Goal: Task Accomplishment & Management: Manage account settings

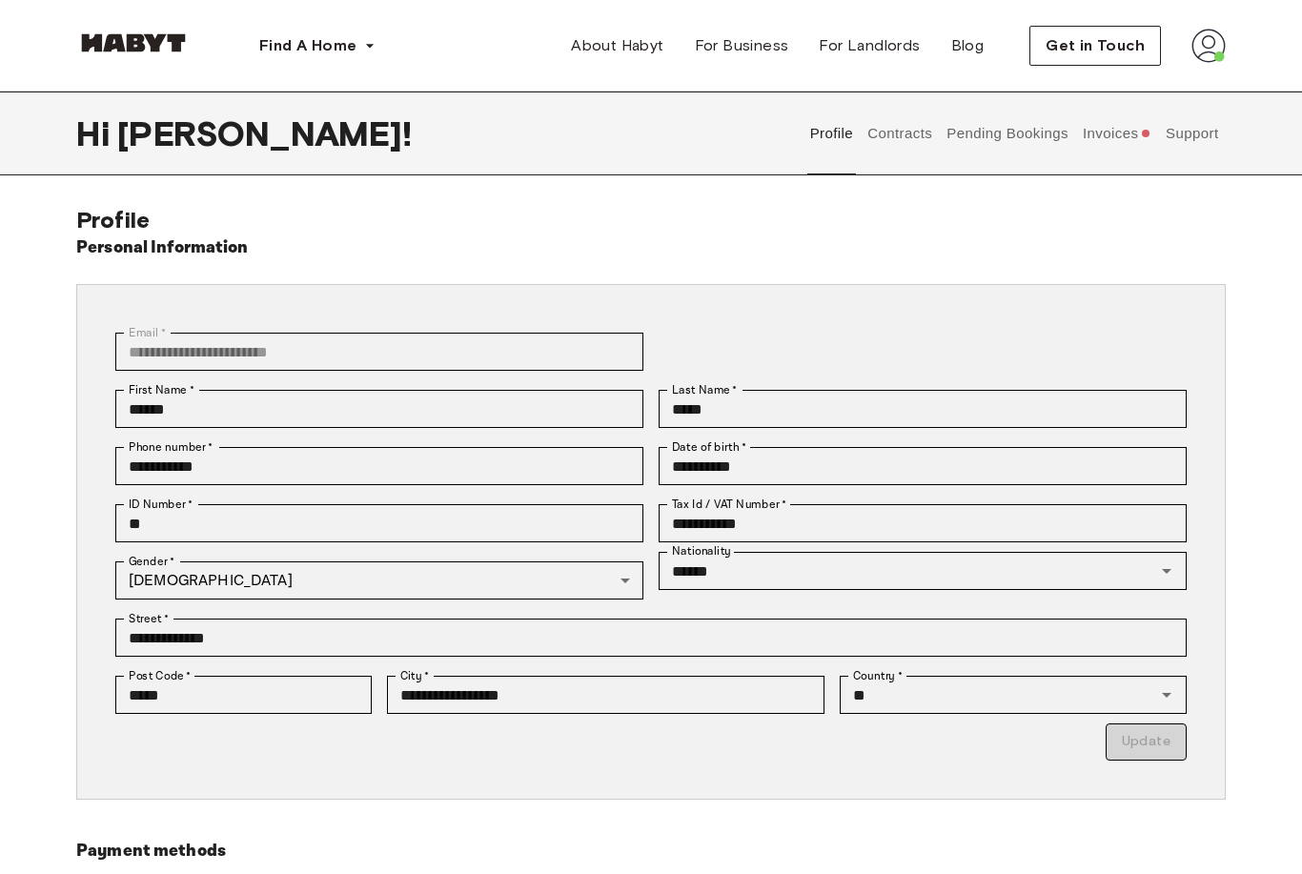
click at [892, 150] on button "Contracts" at bounding box center [900, 133] width 70 height 84
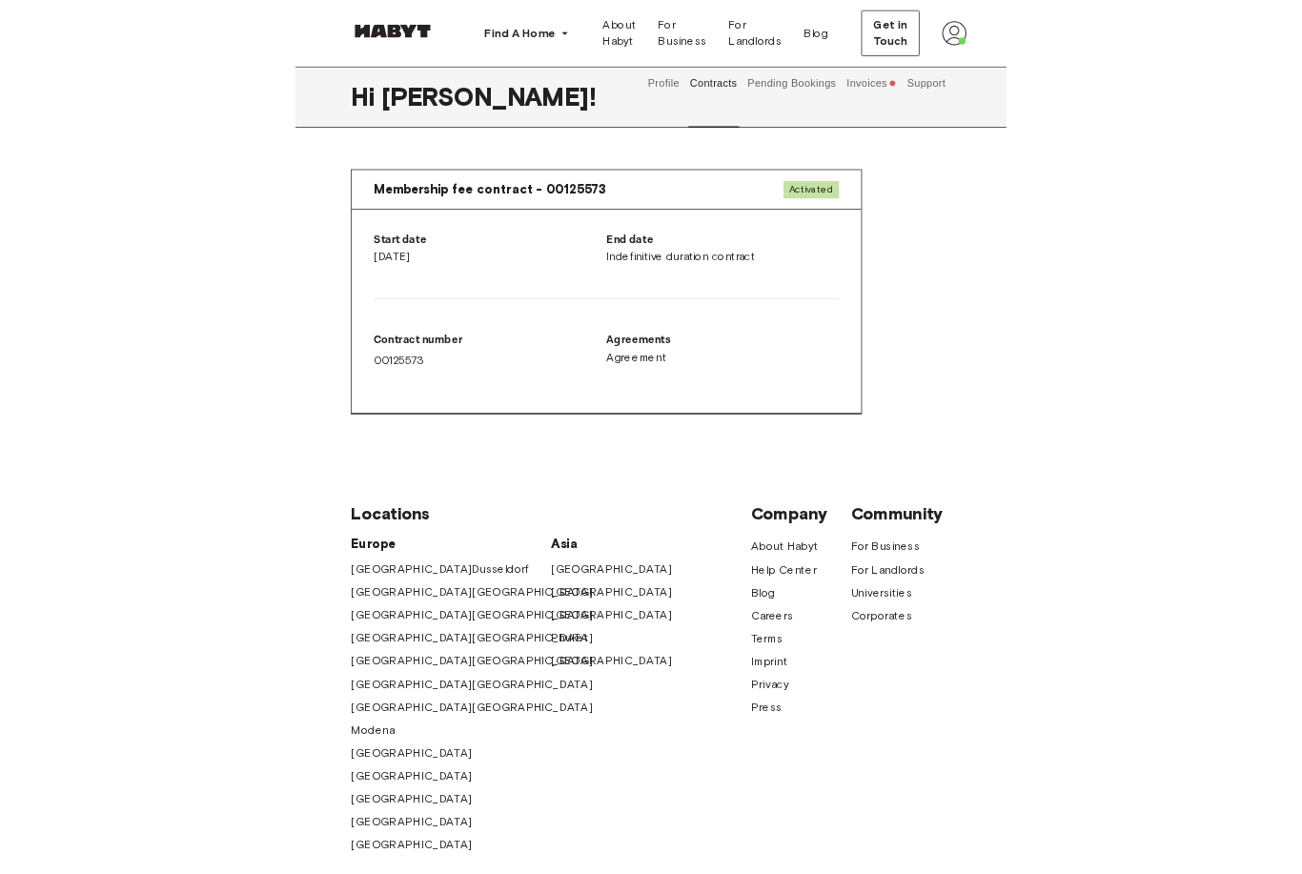
scroll to position [1124, 0]
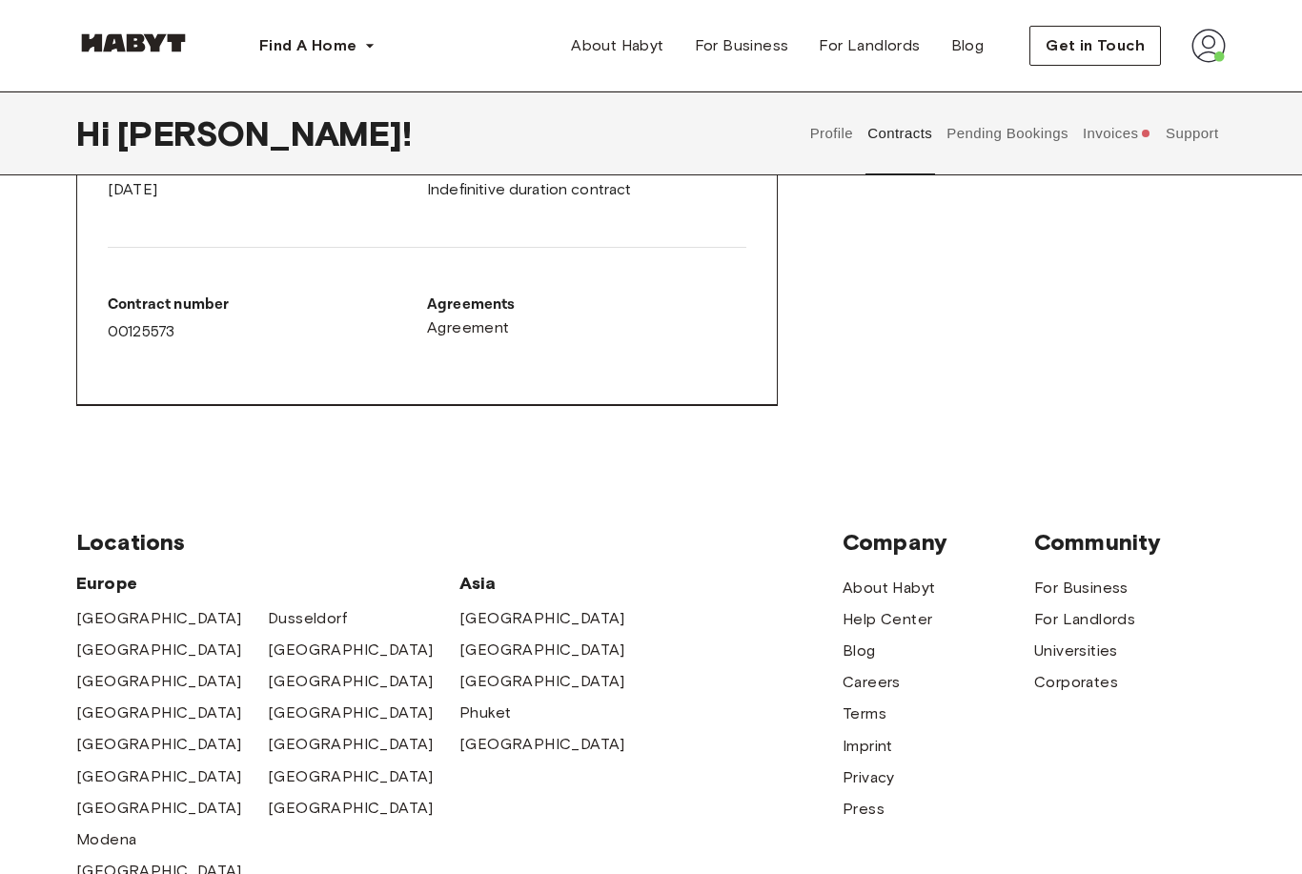
click at [821, 140] on button "Profile" at bounding box center [831, 133] width 49 height 84
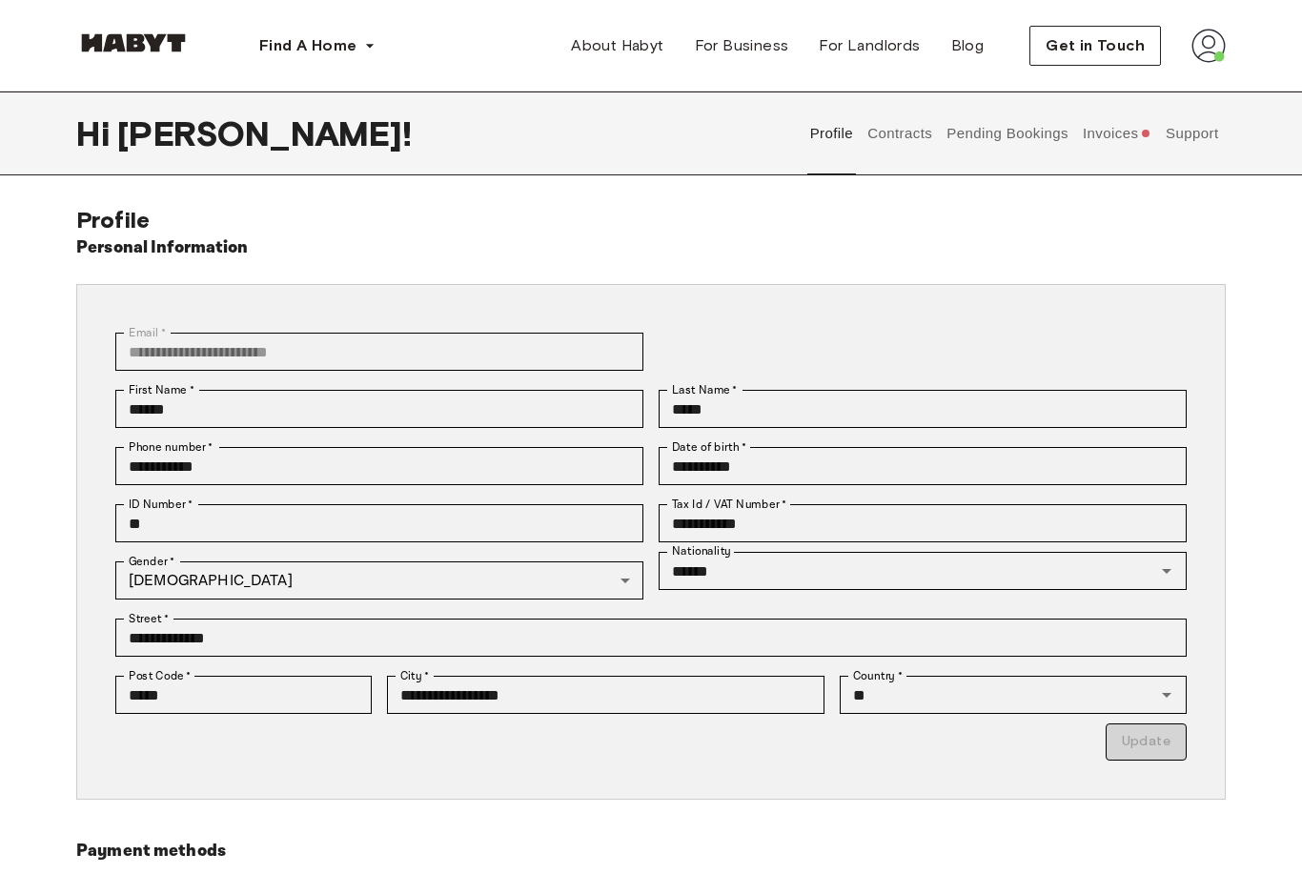
click at [998, 137] on button "Pending Bookings" at bounding box center [1007, 133] width 127 height 84
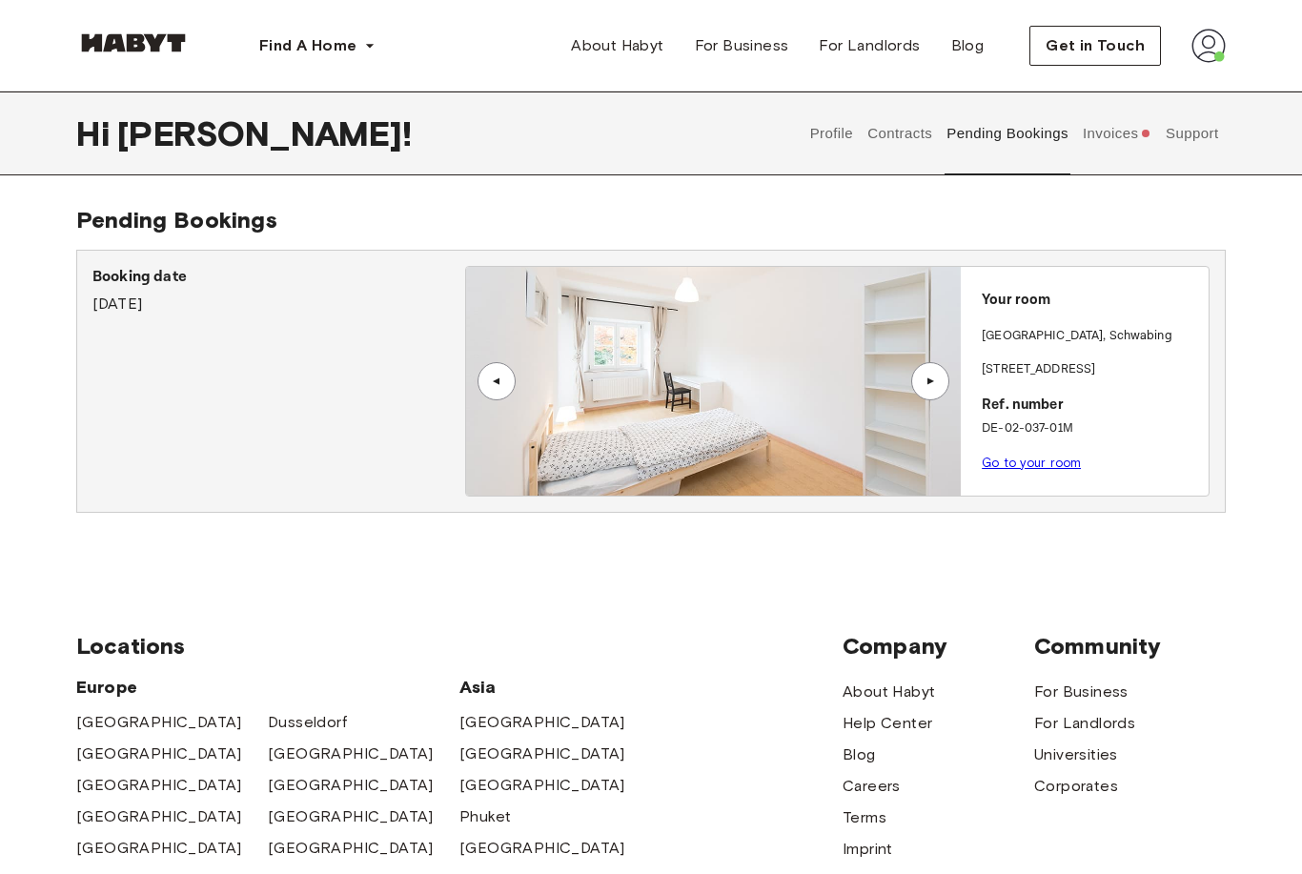
click at [1091, 136] on button "Invoices" at bounding box center [1116, 133] width 73 height 84
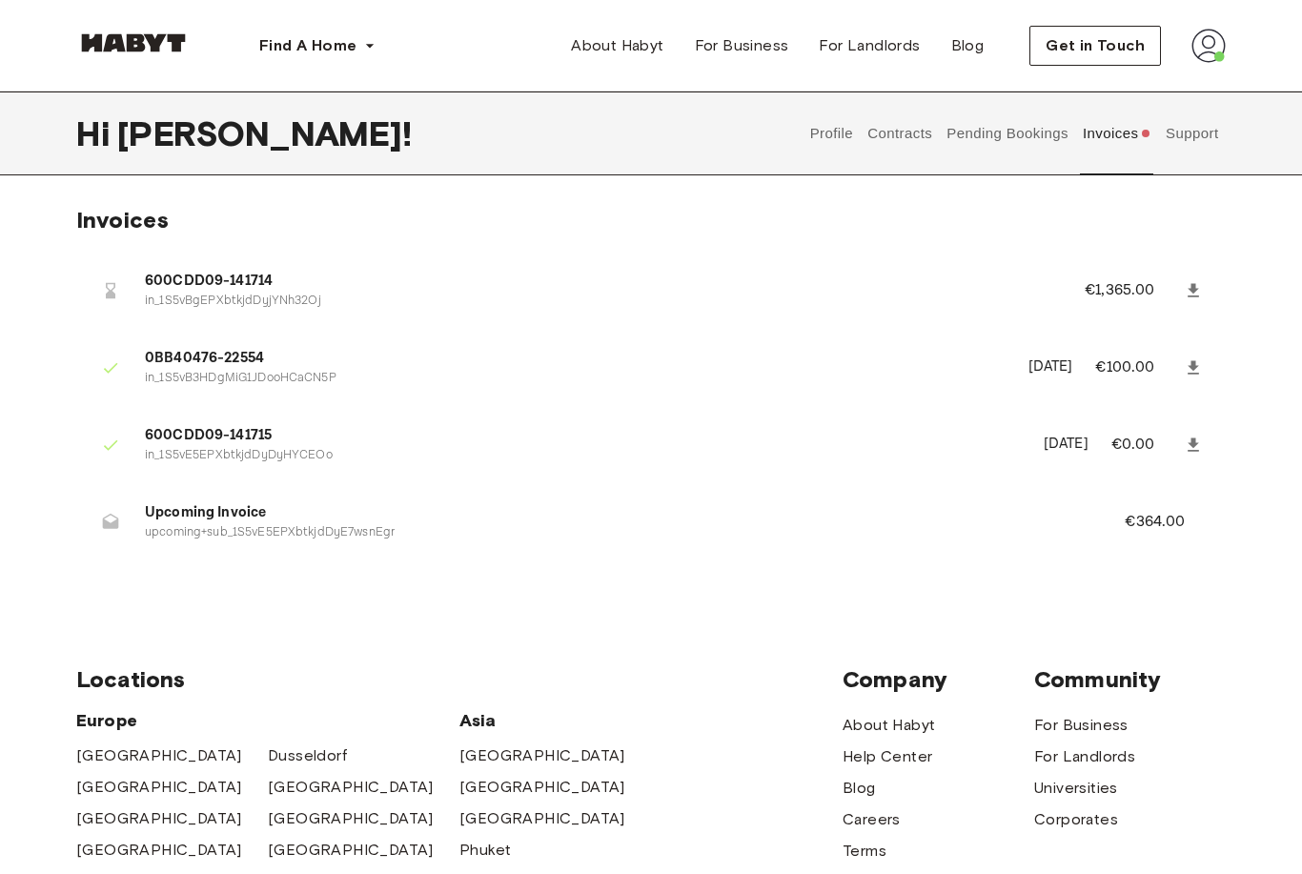
click at [1209, 132] on button "Support" at bounding box center [1192, 133] width 58 height 84
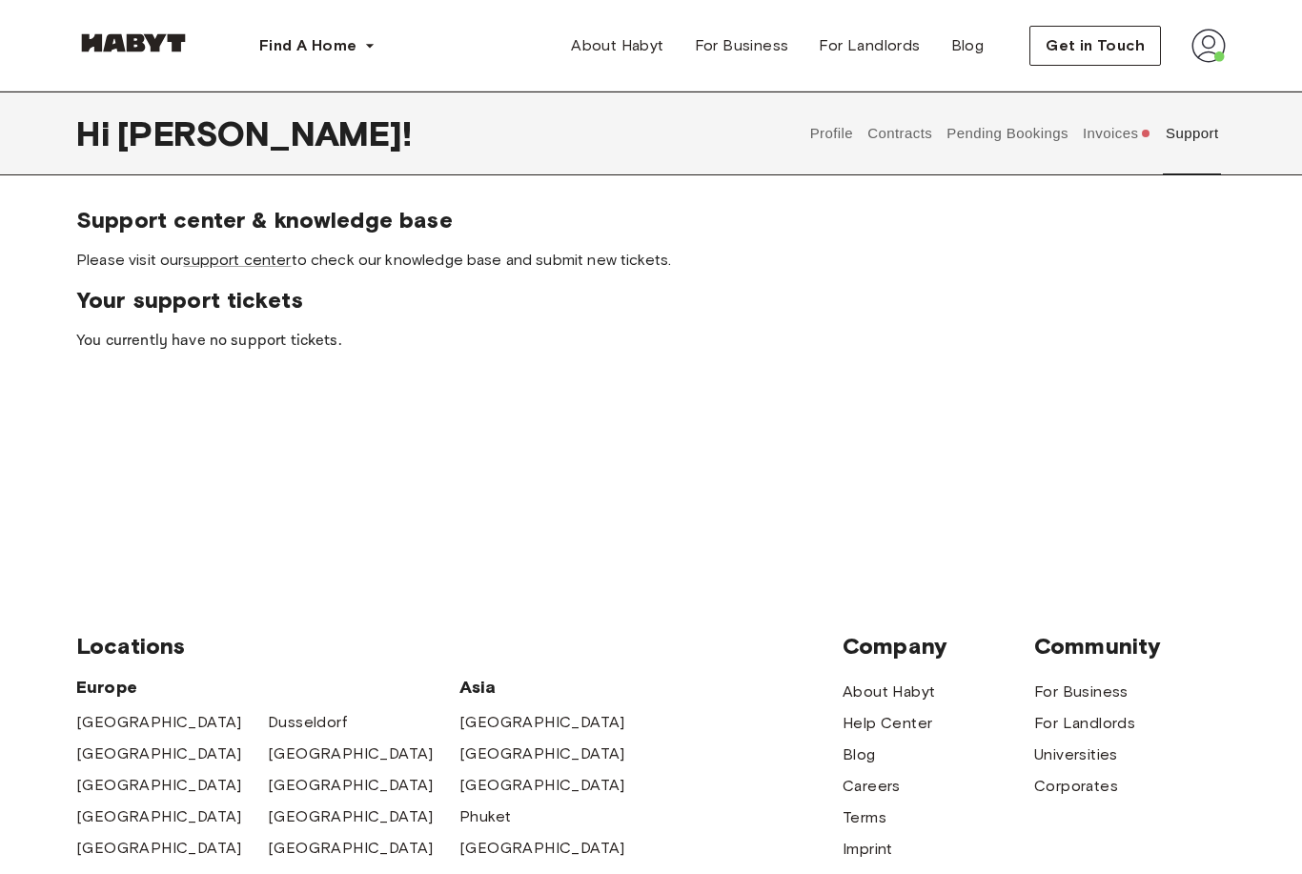
click at [1136, 127] on button "Invoices" at bounding box center [1116, 133] width 73 height 84
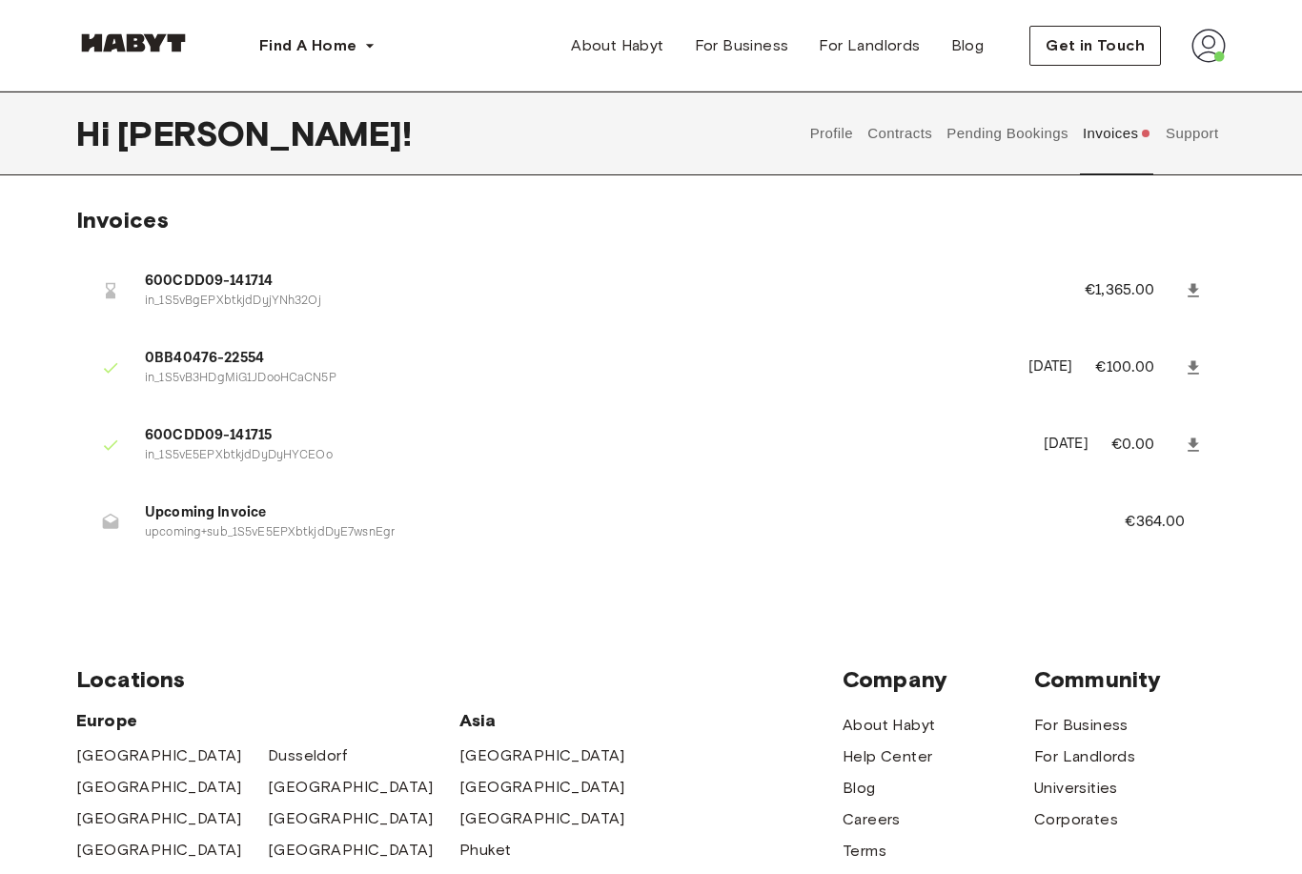
click at [851, 120] on button "Profile" at bounding box center [831, 133] width 49 height 84
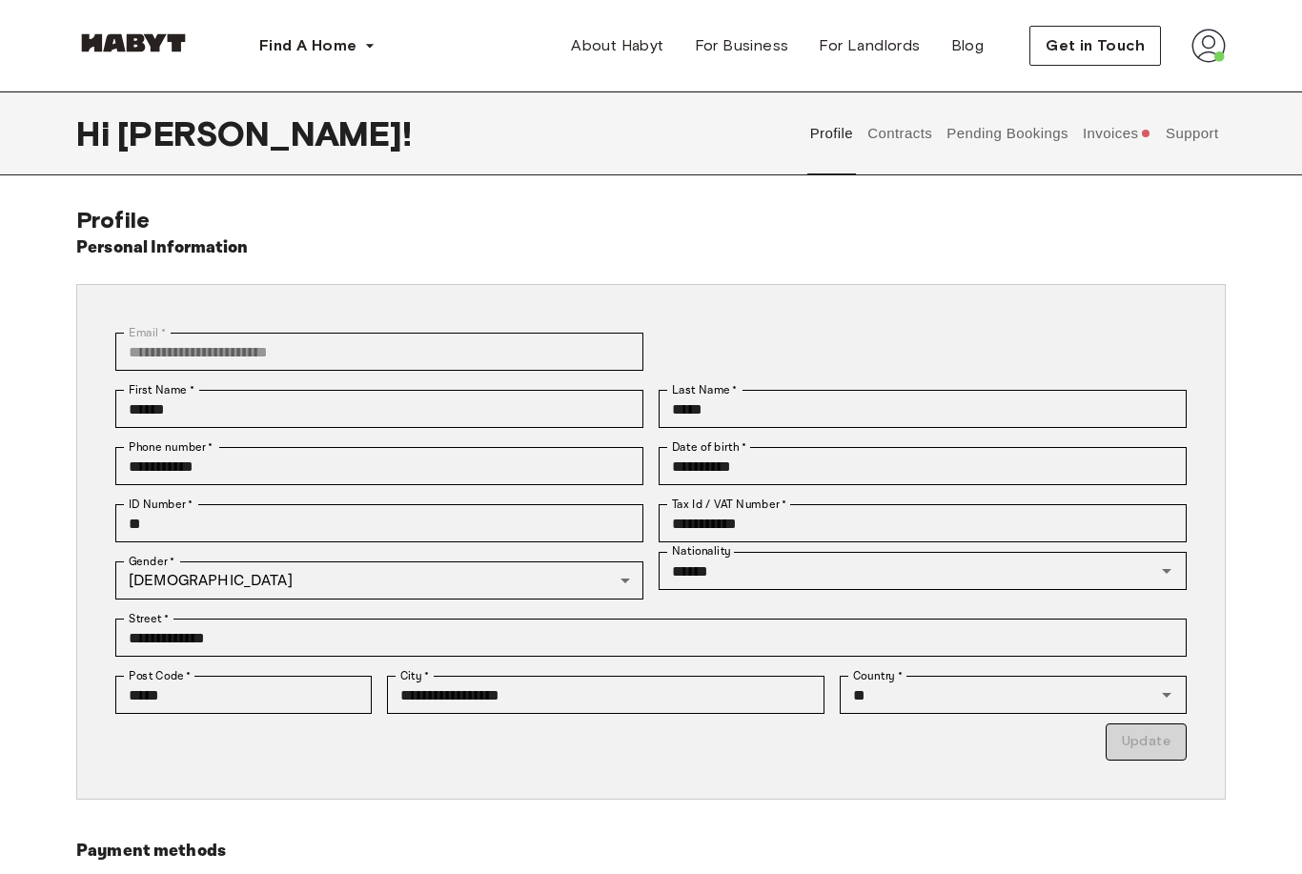
click at [1128, 118] on button "Invoices" at bounding box center [1116, 133] width 73 height 84
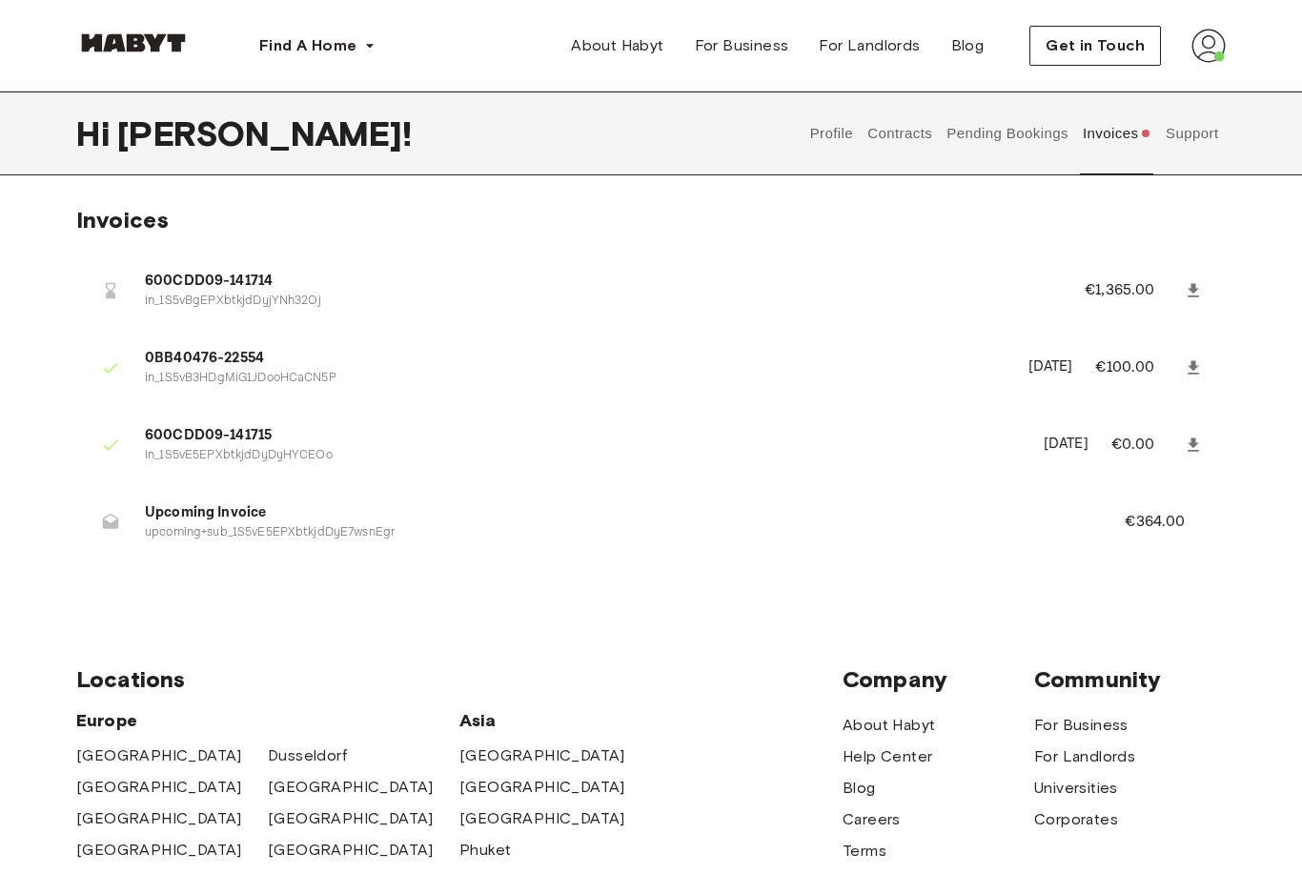
click at [1127, 518] on p "€364.00" at bounding box center [1167, 522] width 86 height 23
click at [348, 550] on li "Upcoming Invoice upcoming+sub_1S5vE5EPXbtkjdDyE7wsnEgr €364.00" at bounding box center [650, 522] width 1149 height 66
click at [419, 538] on li "Upcoming Invoice upcoming+sub_1S5vE5EPXbtkjdDyE7wsnEgr €364.00" at bounding box center [650, 522] width 1149 height 66
click at [424, 503] on span "Upcoming Invoice" at bounding box center [612, 513] width 934 height 22
click at [399, 540] on li "Upcoming Invoice upcoming+sub_1S5vE5EPXbtkjdDyE7wsnEgr €364.00" at bounding box center [650, 522] width 1149 height 66
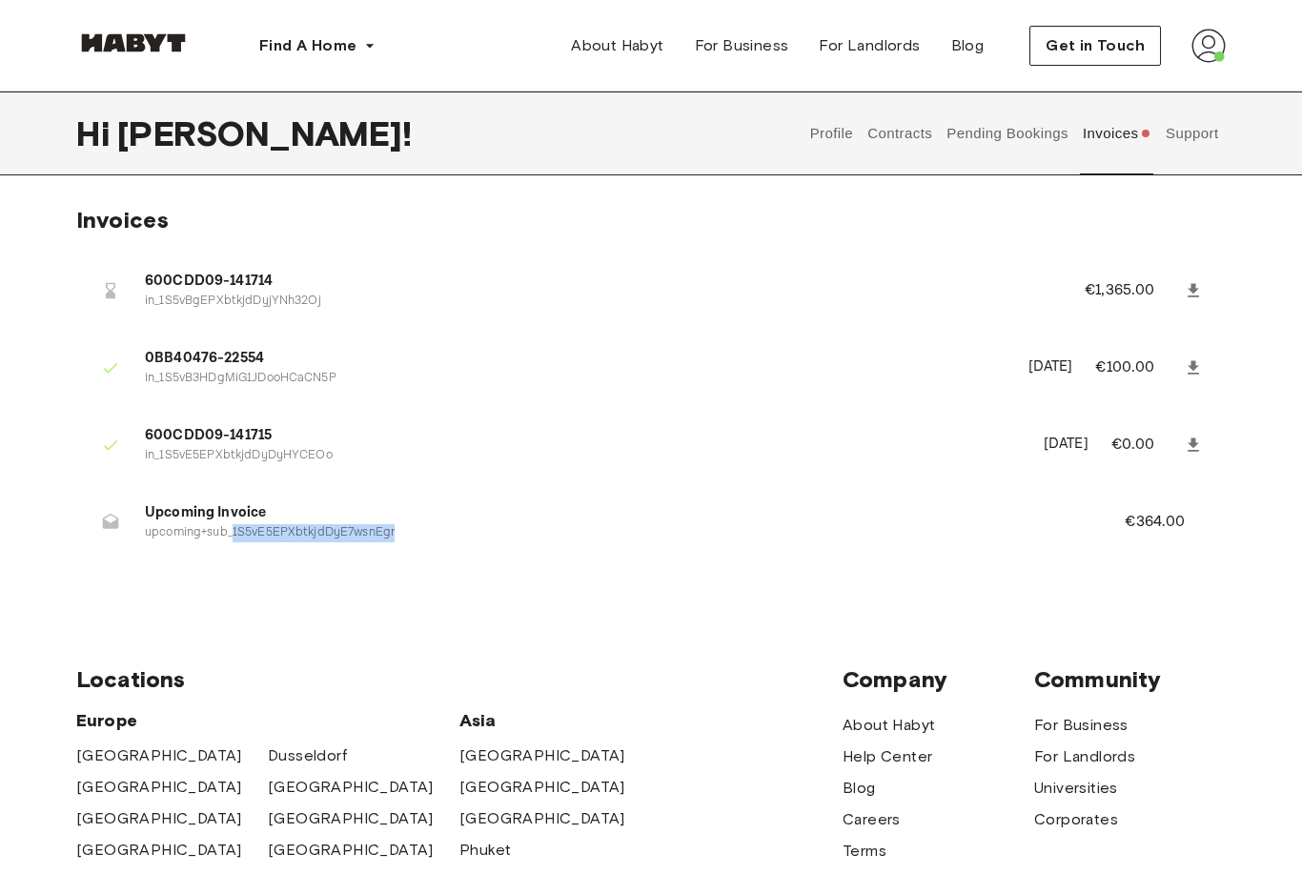
click at [384, 588] on div "Invoices 600CDD09-141714 in_1S5vBgEPXbtkjdDyjYNh32Oj €1,365.00 0BB40476-22554 i…" at bounding box center [651, 397] width 1302 height 383
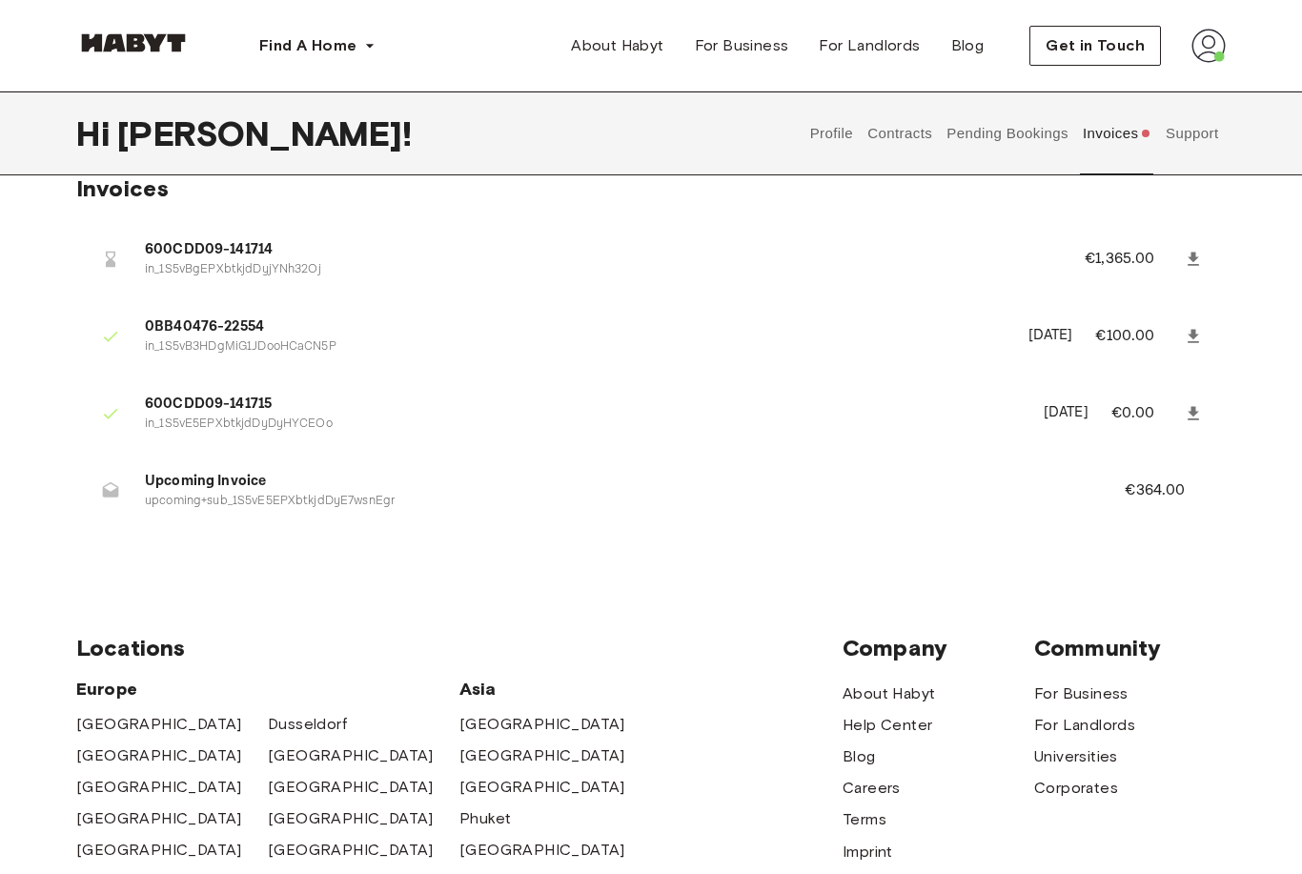
scroll to position [30, 0]
click at [1196, 335] on icon at bounding box center [1193, 336] width 19 height 19
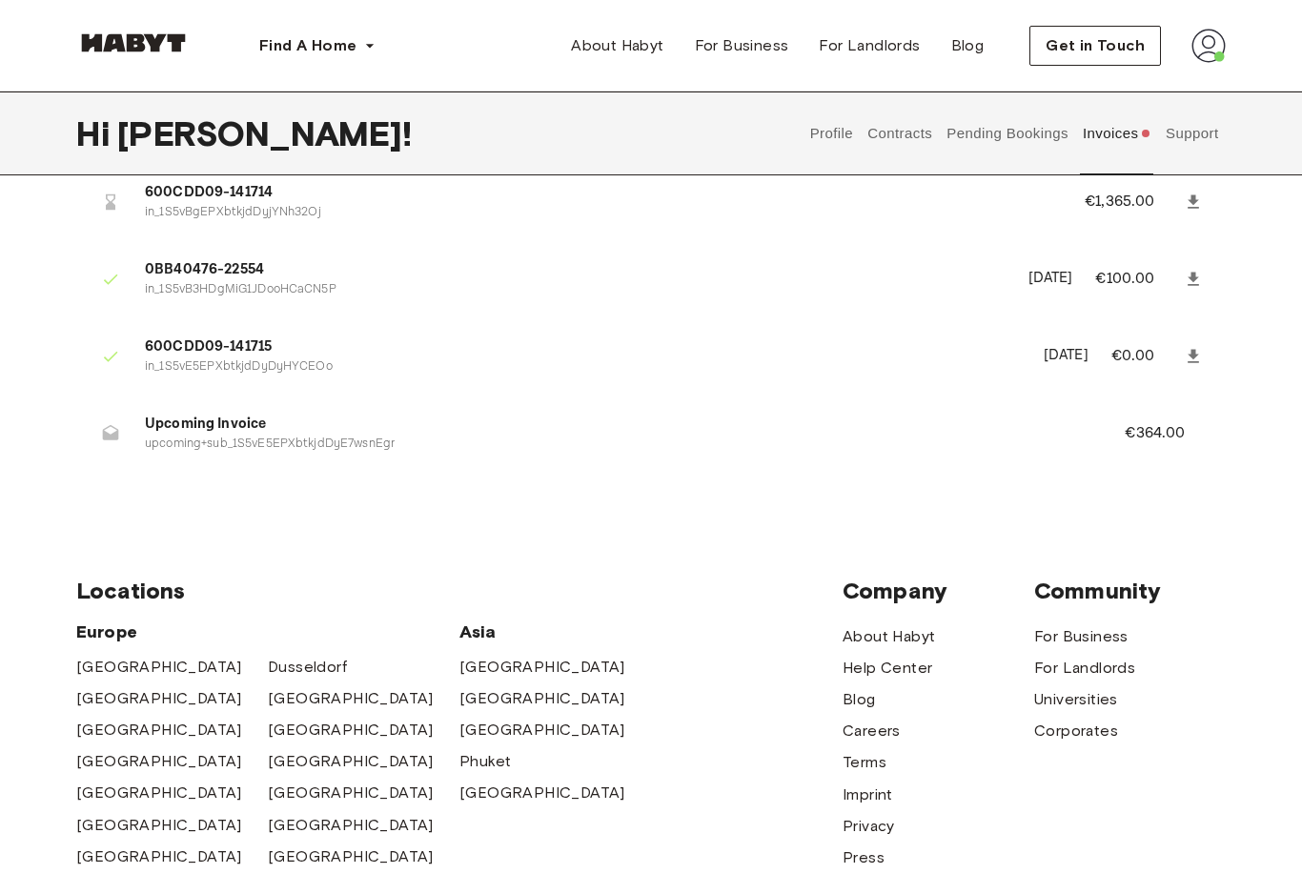
scroll to position [92, 0]
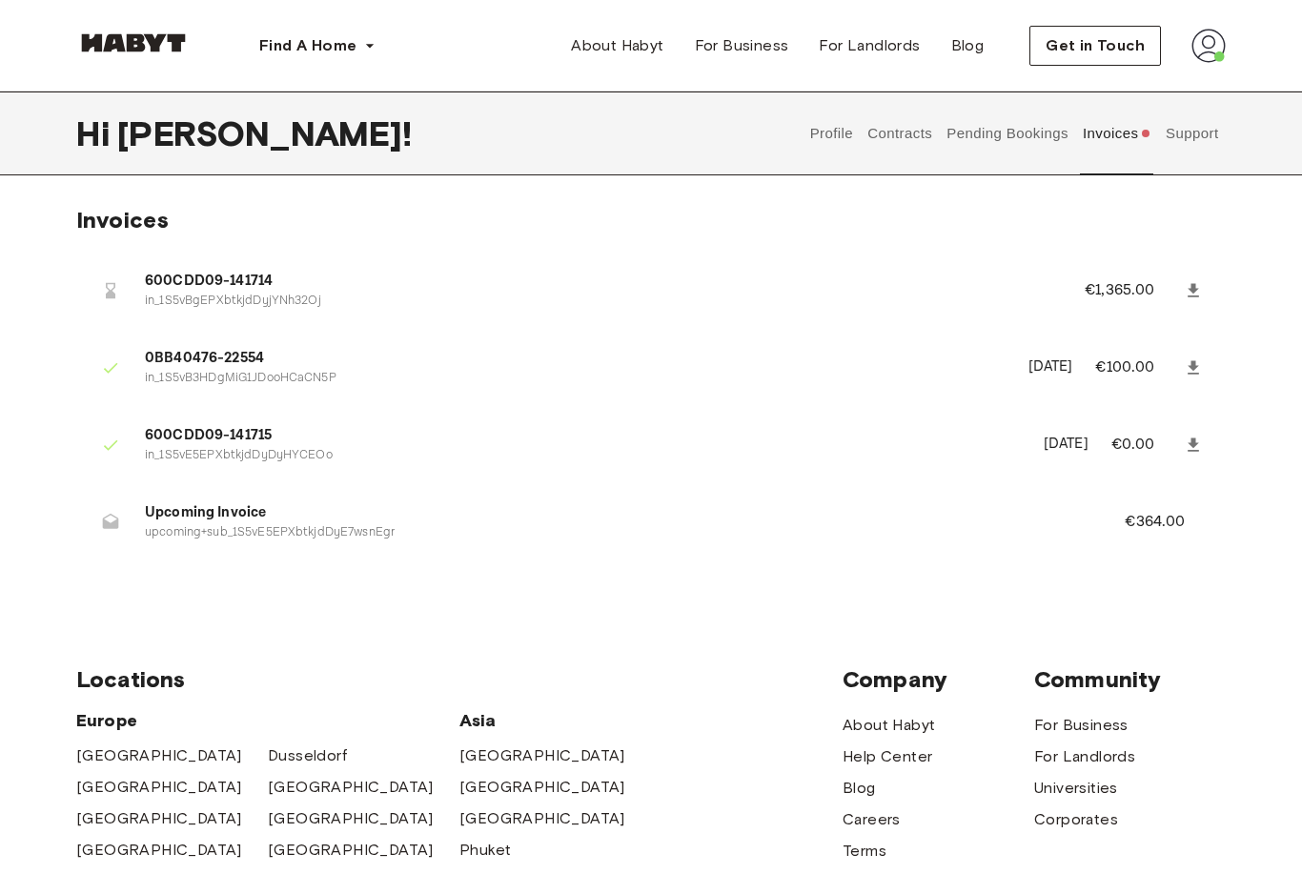
click at [879, 128] on button "Contracts" at bounding box center [900, 133] width 70 height 84
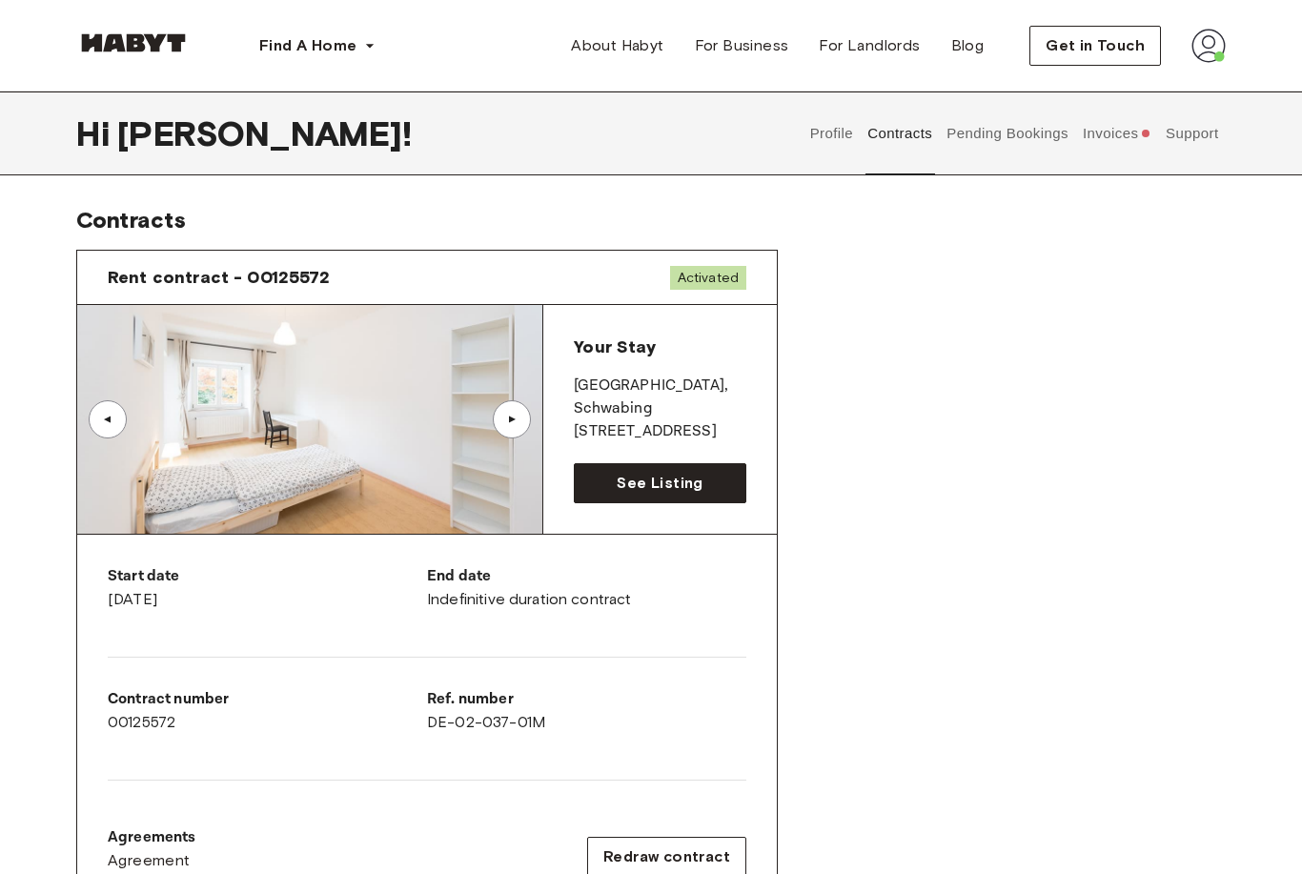
click at [1004, 125] on button "Pending Bookings" at bounding box center [1007, 133] width 127 height 84
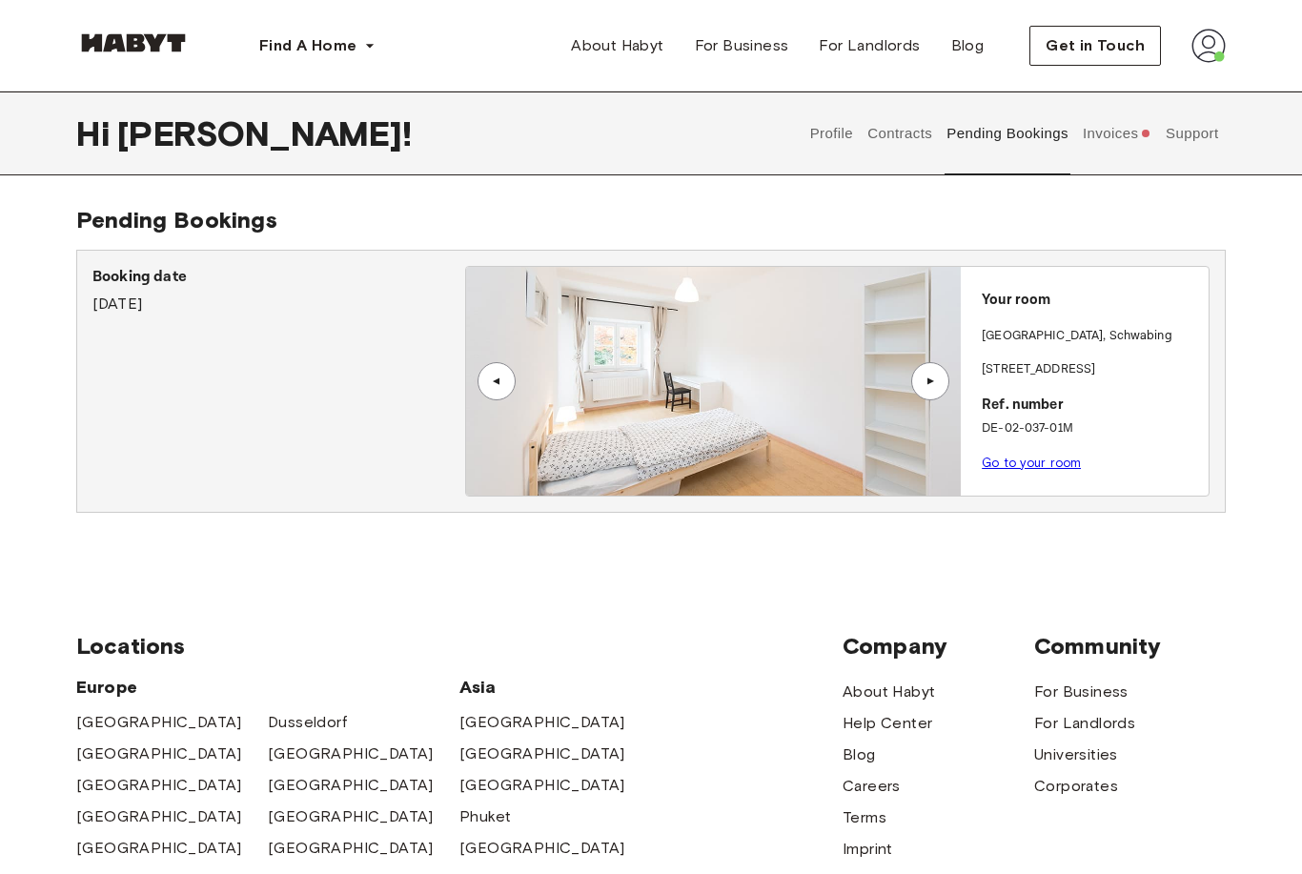
click at [1113, 122] on button "Invoices" at bounding box center [1116, 133] width 73 height 84
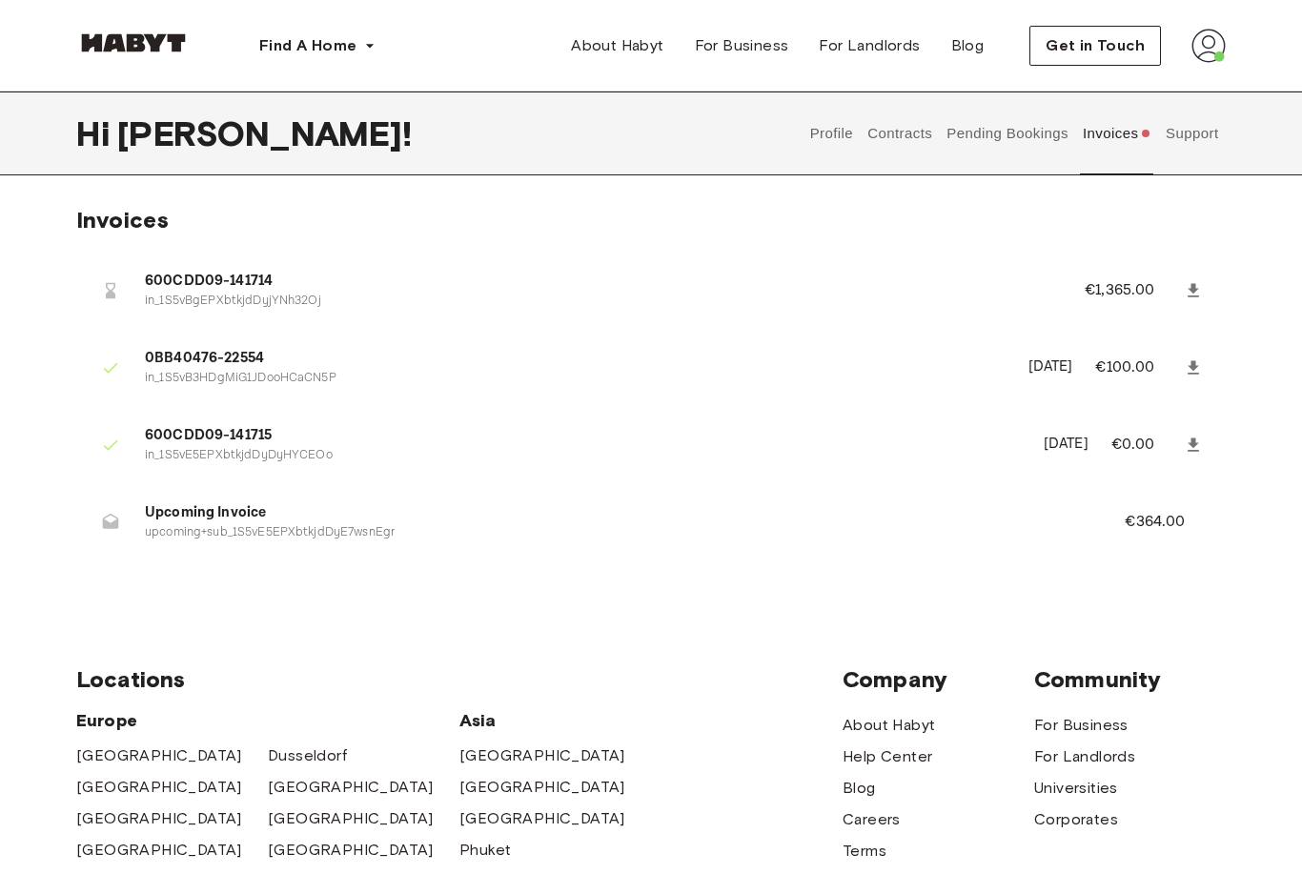
click at [894, 133] on button "Contracts" at bounding box center [900, 133] width 70 height 84
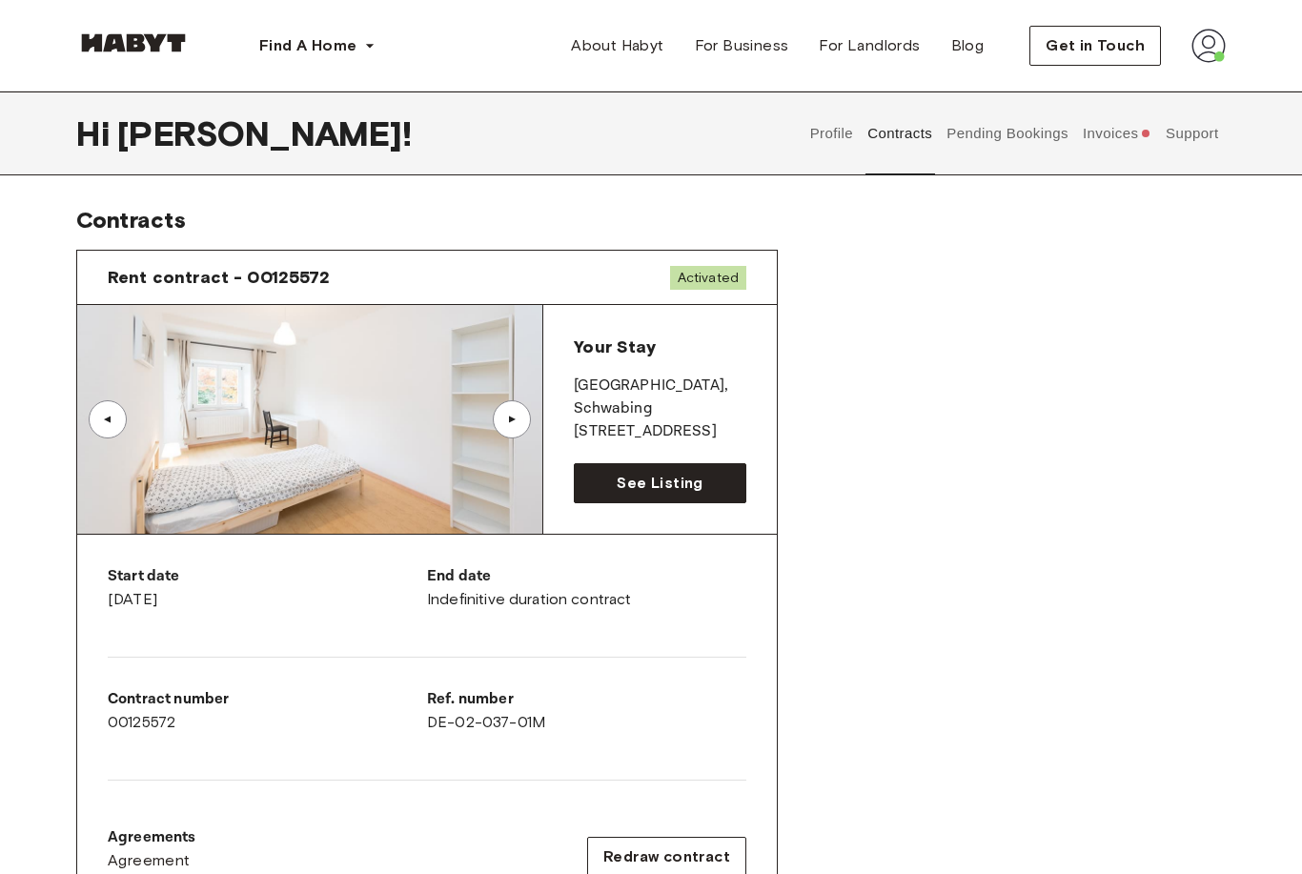
click at [1032, 103] on button "Pending Bookings" at bounding box center [1007, 133] width 127 height 84
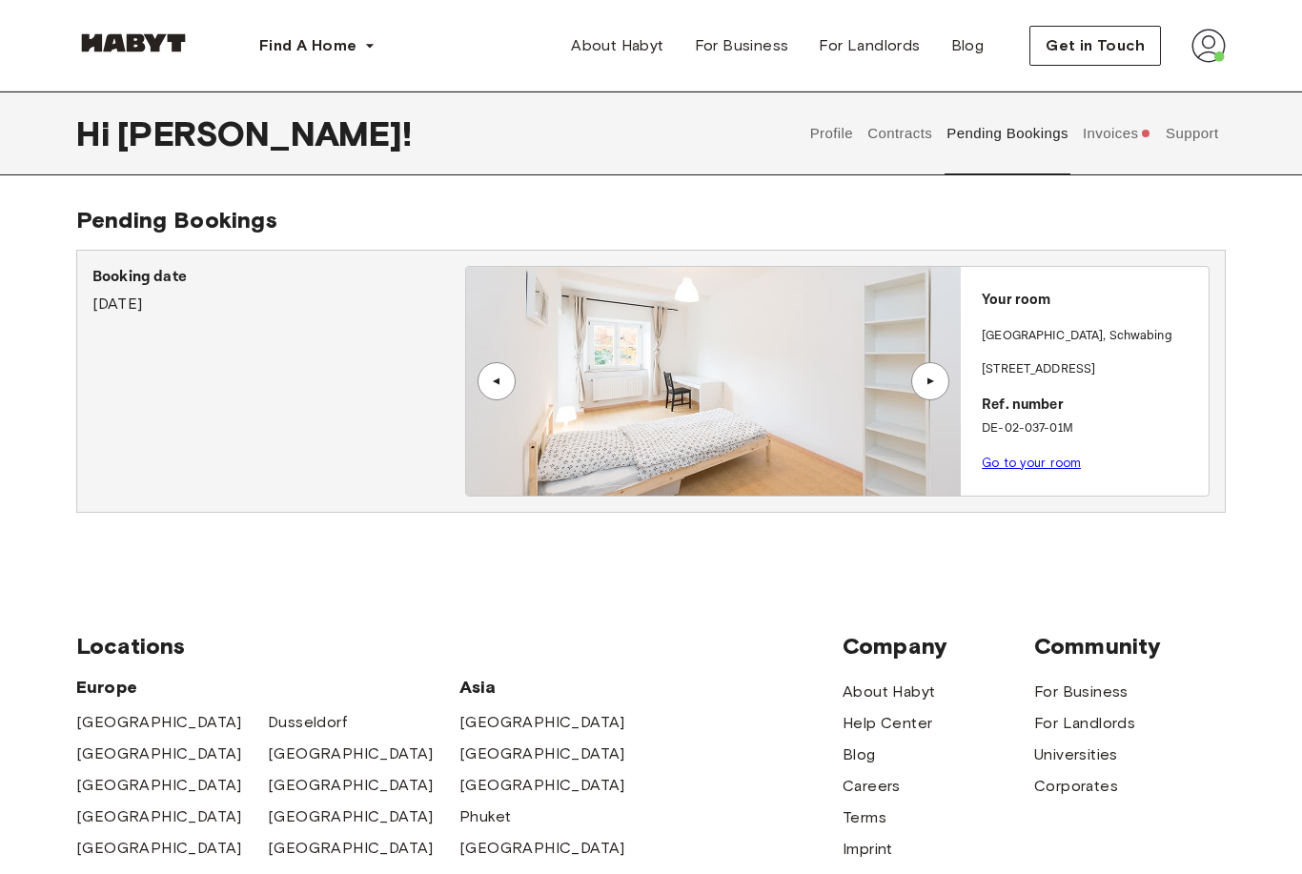
click at [1113, 139] on button "Invoices" at bounding box center [1116, 133] width 73 height 84
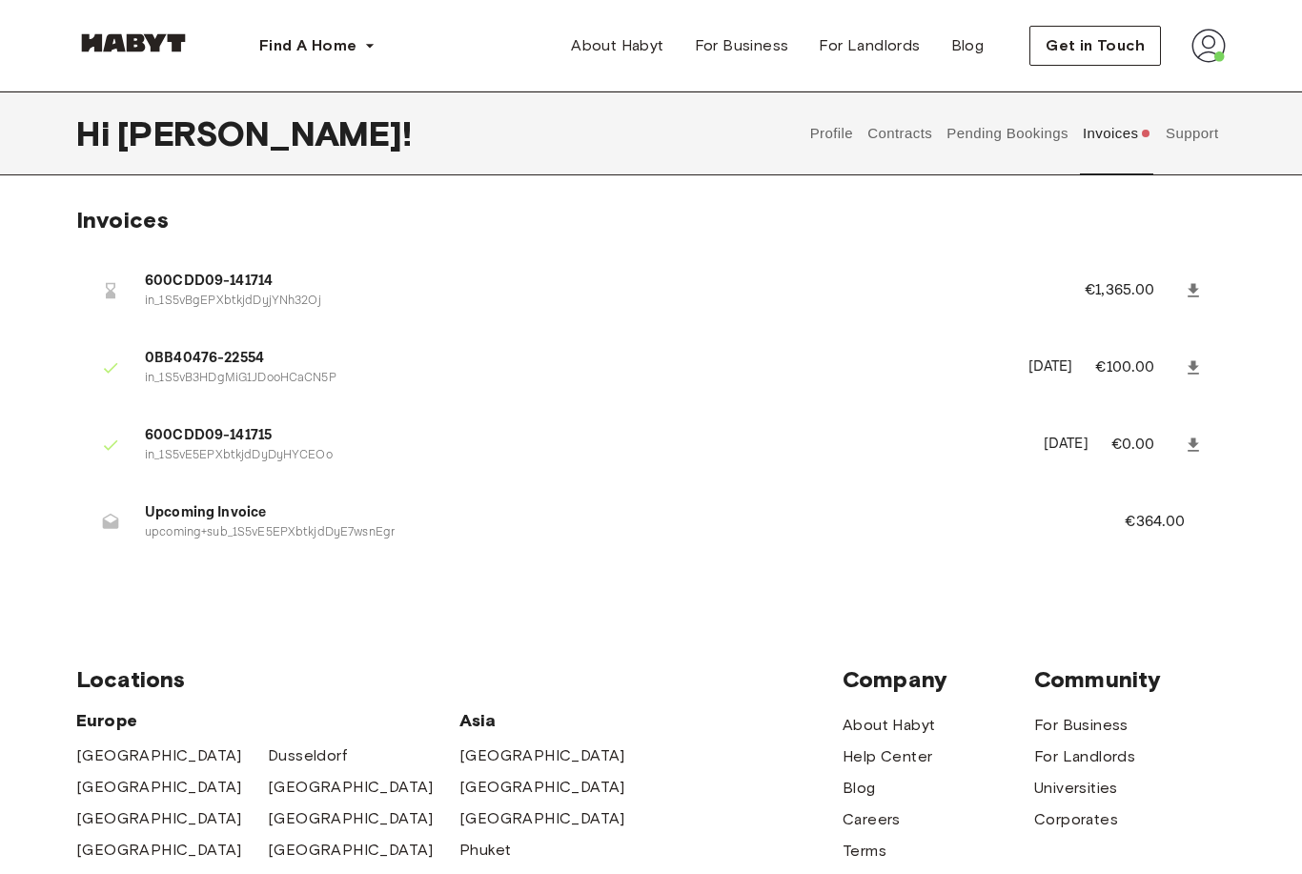
click at [209, 371] on p "in_1S5vB3HDgMiG1JDooHCaCN5P" at bounding box center [575, 379] width 861 height 18
click at [1028, 361] on p "[DATE]" at bounding box center [1050, 367] width 45 height 22
click at [1188, 377] on link at bounding box center [1193, 368] width 34 height 34
click at [1185, 432] on link at bounding box center [1193, 445] width 34 height 34
click at [1183, 438] on link at bounding box center [1193, 445] width 34 height 34
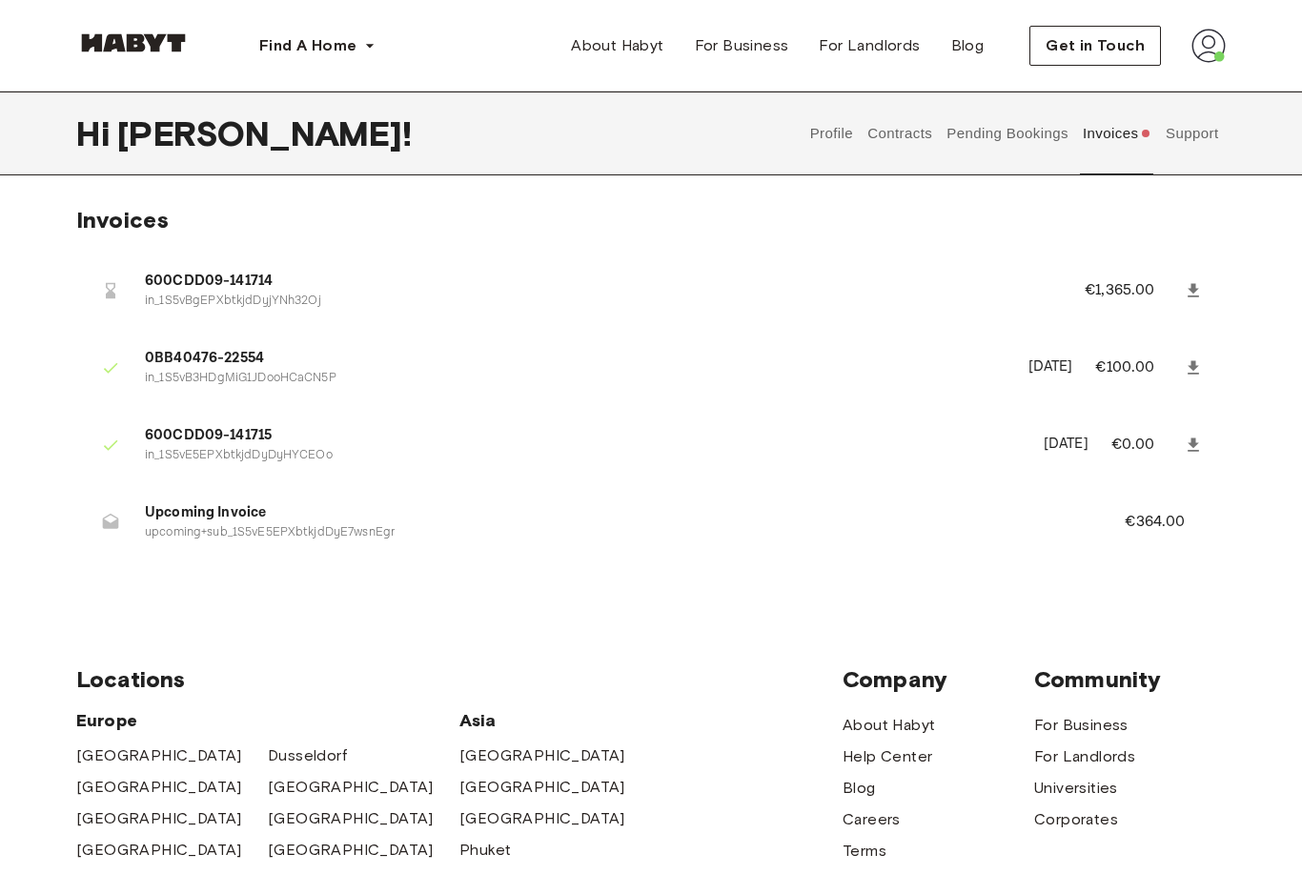
click at [995, 454] on li "600CDD09-141715 in_1S5vE5EPXbtkjdDyDyHYCEOo September 10th, 2025 €0.00" at bounding box center [650, 445] width 1149 height 66
click at [1191, 444] on icon at bounding box center [1193, 444] width 19 height 19
click at [1165, 451] on p "€0.00" at bounding box center [1145, 445] width 69 height 23
click at [1060, 453] on li "600CDD09-141715 in_1S5vE5EPXbtkjdDyDyHYCEOo September 10th, 2025 €0.00" at bounding box center [650, 445] width 1149 height 66
click at [152, 427] on span "600CDD09-141715" at bounding box center [583, 436] width 876 height 22
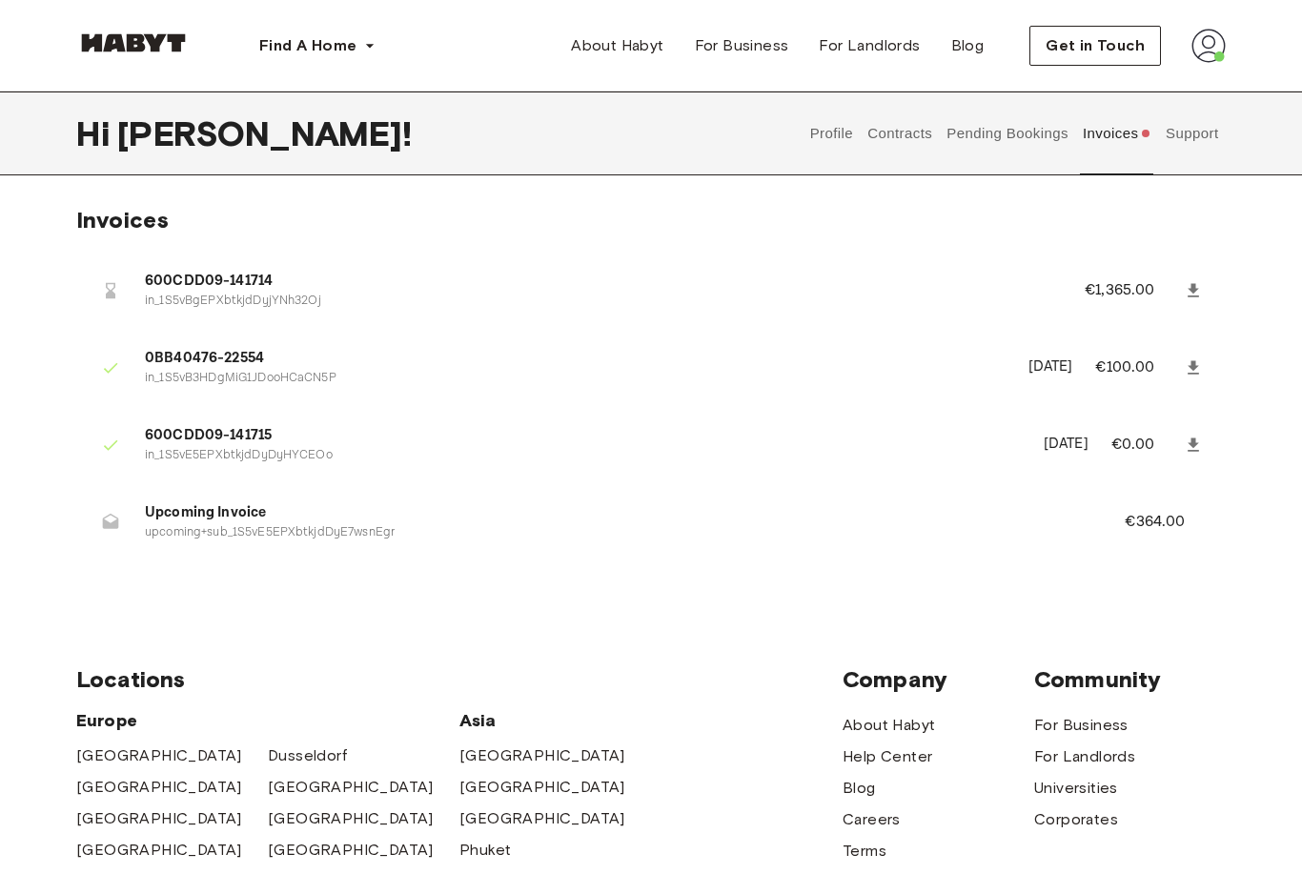
click at [180, 283] on span "600CDD09-141714" at bounding box center [592, 282] width 894 height 22
click at [128, 294] on div at bounding box center [110, 291] width 38 height 38
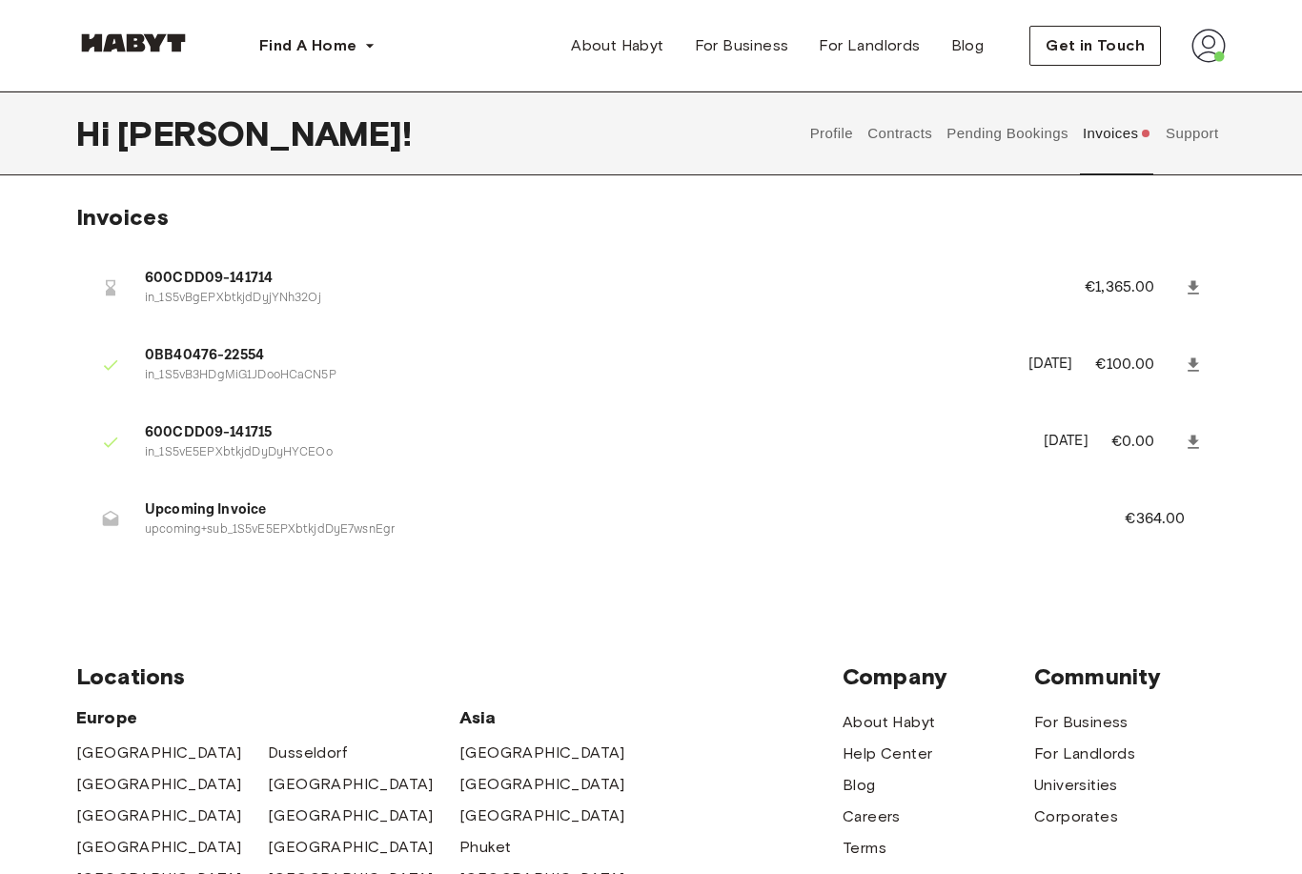
click at [1181, 279] on link at bounding box center [1193, 288] width 34 height 34
click at [1174, 293] on p "€1,365.00" at bounding box center [1131, 287] width 95 height 23
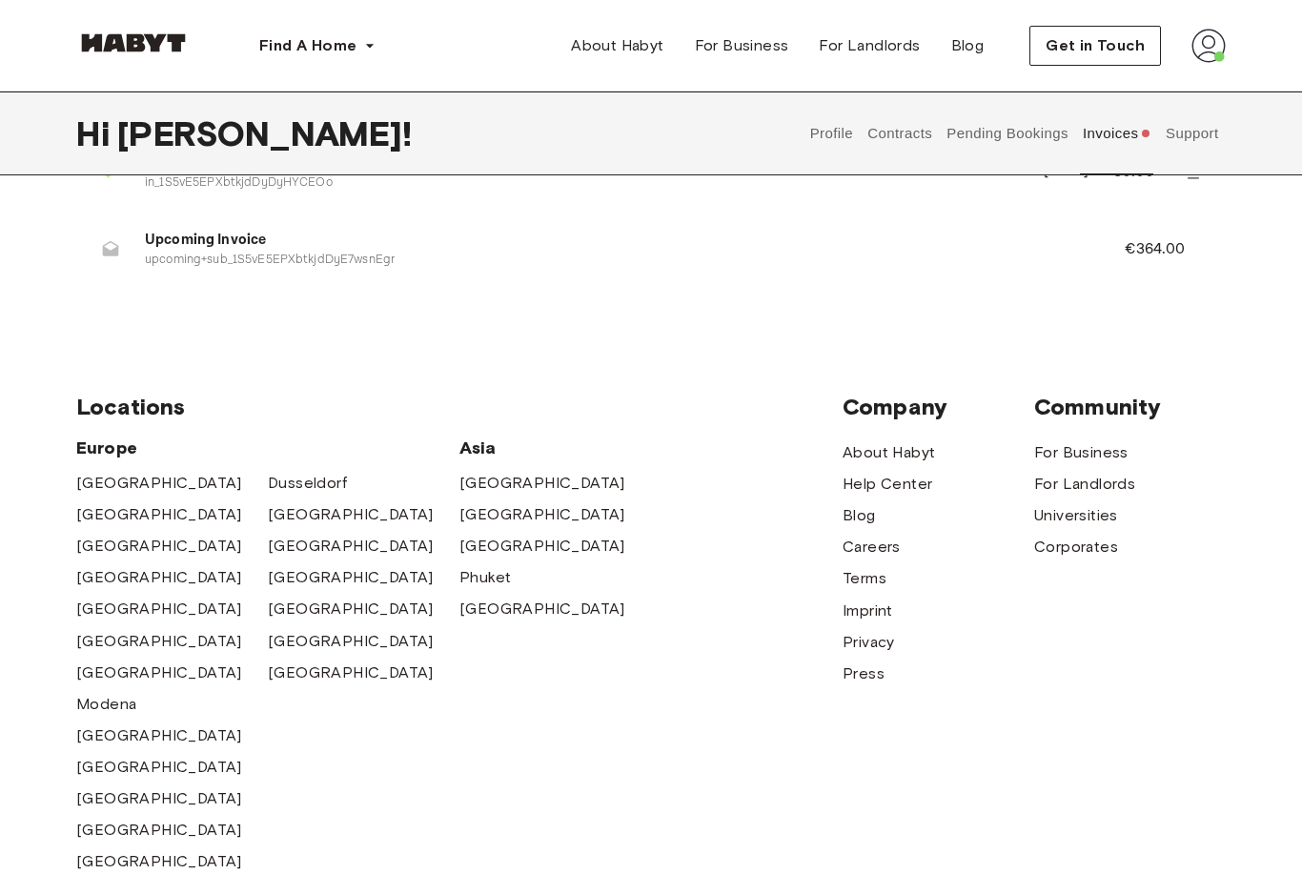
scroll to position [273, 0]
click at [856, 496] on span "Help Center" at bounding box center [887, 484] width 90 height 23
